Goal: Check status

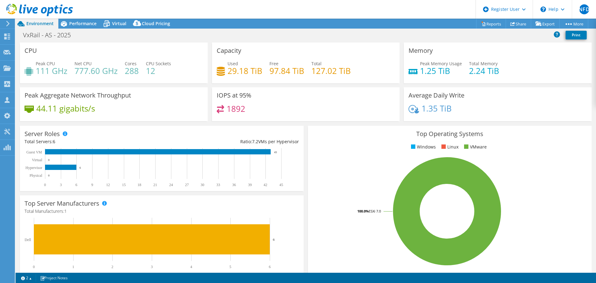
select select "USWest"
select select "USD"
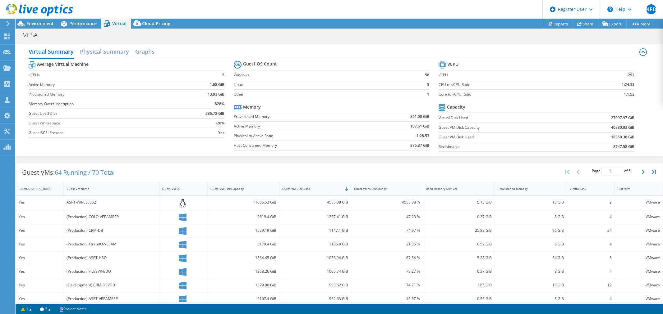
select select "USD"
click at [45, 20] on span "Environment" at bounding box center [39, 23] width 27 height 6
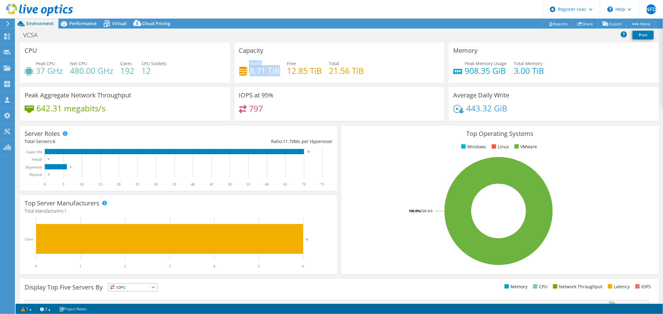
drag, startPoint x: 275, startPoint y: 70, endPoint x: 239, endPoint y: 69, distance: 36.7
click at [239, 69] on div "Used 8.71 TiB" at bounding box center [259, 67] width 41 height 14
click at [280, 77] on div "Used 8.71 TiB Free 12.85 TiB Total 21.56 TiB" at bounding box center [339, 70] width 201 height 20
